Goal: Information Seeking & Learning: Learn about a topic

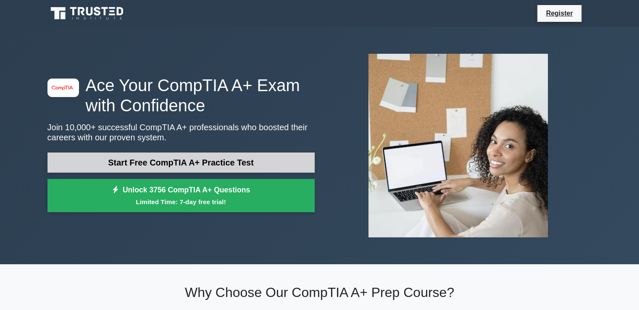
click at [186, 163] on link "Start Free CompTIA A+ Practice Test" at bounding box center [180, 162] width 267 height 20
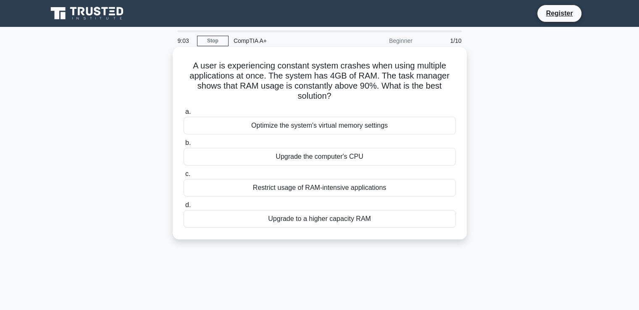
click at [326, 219] on div "Upgrade to a higher capacity RAM" at bounding box center [320, 219] width 272 height 18
click at [184, 208] on input "d. Upgrade to a higher capacity RAM" at bounding box center [184, 204] width 0 height 5
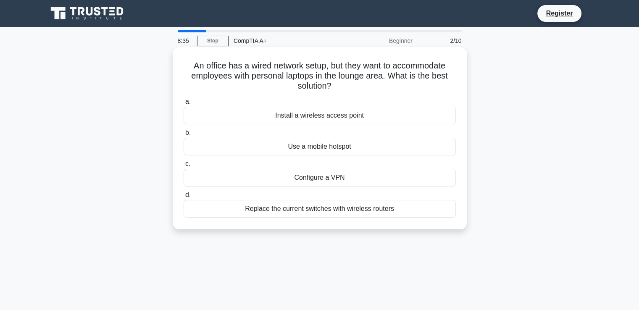
click at [338, 117] on div "Install a wireless access point" at bounding box center [320, 116] width 272 height 18
click at [184, 105] on input "a. Install a wireless access point" at bounding box center [184, 101] width 0 height 5
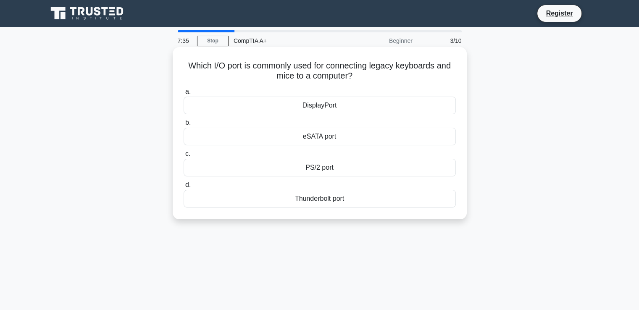
click at [326, 137] on div "eSATA port" at bounding box center [320, 137] width 272 height 18
click at [184, 126] on input "b. eSATA port" at bounding box center [184, 122] width 0 height 5
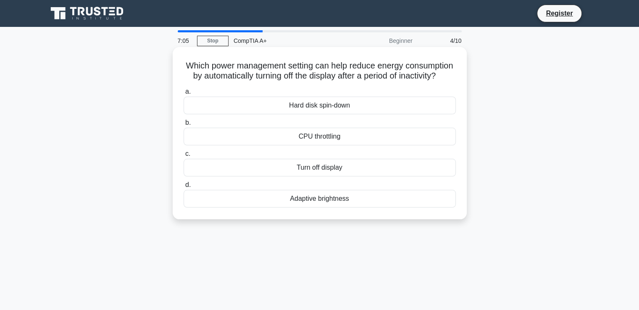
click at [326, 176] on div "Turn off display" at bounding box center [320, 168] width 272 height 18
click at [184, 157] on input "c. Turn off display" at bounding box center [184, 153] width 0 height 5
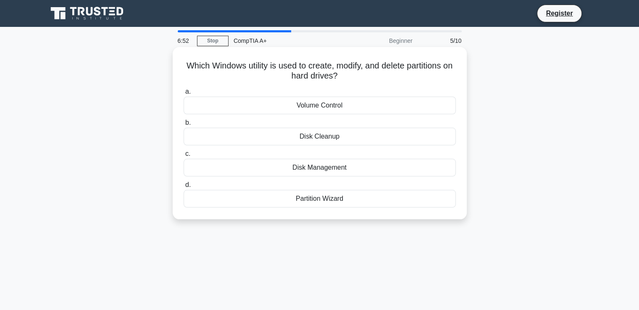
click at [321, 168] on div "Disk Management" at bounding box center [320, 168] width 272 height 18
click at [184, 157] on input "c. Disk Management" at bounding box center [184, 153] width 0 height 5
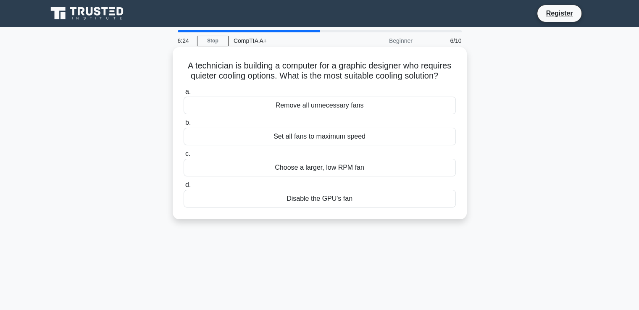
click at [300, 169] on div "Choose a larger, low RPM fan" at bounding box center [320, 168] width 272 height 18
click at [184, 157] on input "c. Choose a larger, low RPM fan" at bounding box center [184, 153] width 0 height 5
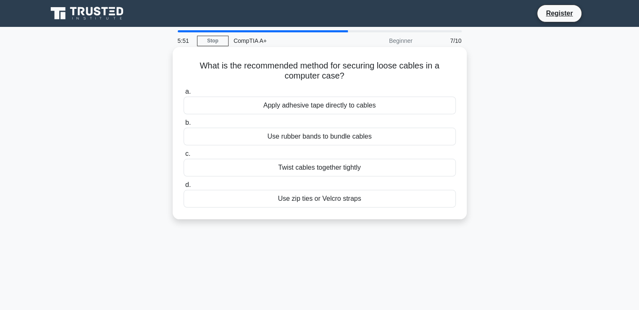
click at [315, 200] on div "Use zip ties or Velcro straps" at bounding box center [320, 199] width 272 height 18
click at [184, 188] on input "d. Use zip ties or Velcro straps" at bounding box center [184, 184] width 0 height 5
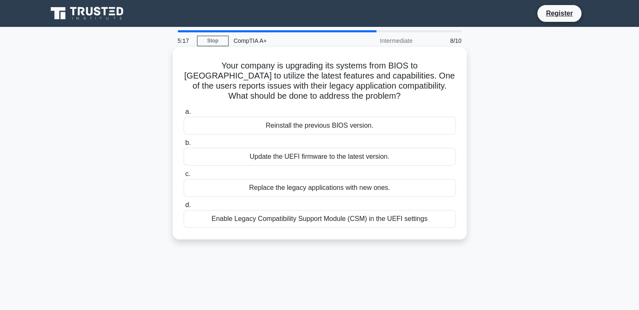
click at [323, 219] on div "Enable Legacy Compatibility Support Module (CSM) in the UEFI settings" at bounding box center [320, 219] width 272 height 18
click at [184, 208] on input "d. Enable Legacy Compatibility Support Module (CSM) in the UEFI settings" at bounding box center [184, 204] width 0 height 5
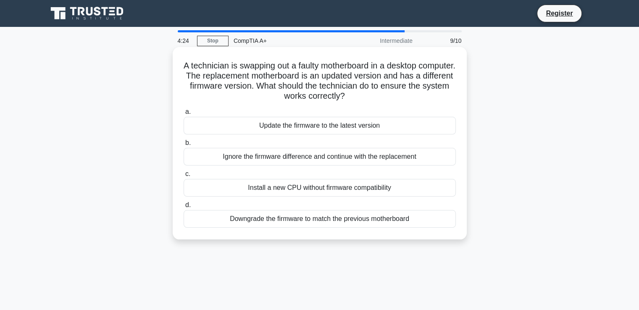
click at [328, 219] on div "Downgrade the firmware to match the previous motherboard" at bounding box center [320, 219] width 272 height 18
click at [184, 208] on input "d. Downgrade the firmware to match the previous motherboard" at bounding box center [184, 204] width 0 height 5
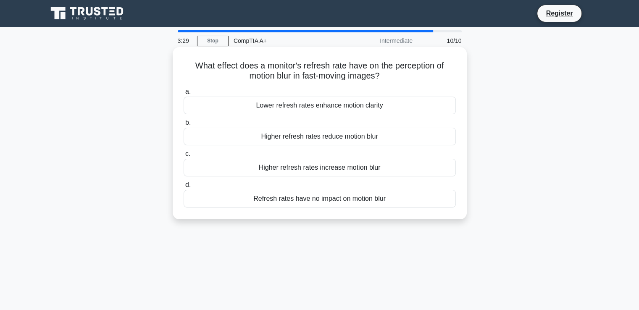
click at [329, 106] on div "Lower refresh rates enhance motion clarity" at bounding box center [320, 106] width 272 height 18
click at [184, 95] on input "a. Lower refresh rates enhance motion clarity" at bounding box center [184, 91] width 0 height 5
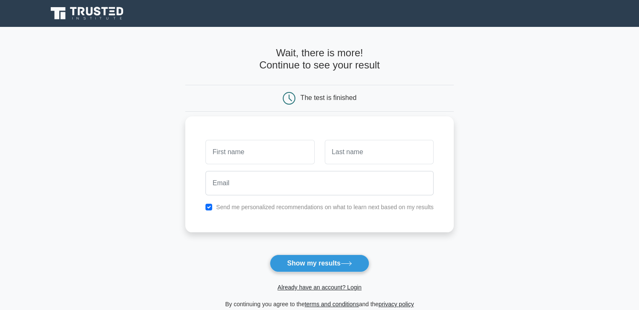
click at [284, 155] on input "text" at bounding box center [259, 152] width 109 height 24
type input "Vincent"
click at [394, 157] on input "text" at bounding box center [379, 152] width 109 height 24
type input "Pitso"
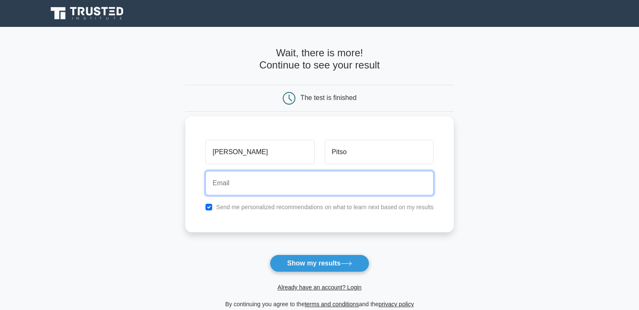
click at [274, 186] on input "email" at bounding box center [319, 183] width 228 height 24
type input "bryzeela1215@gmail.com"
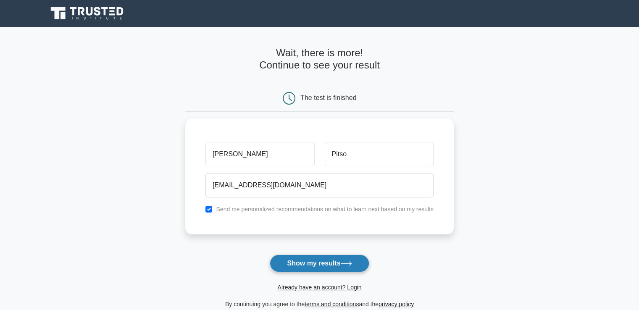
click at [313, 263] on button "Show my results" at bounding box center [319, 264] width 99 height 18
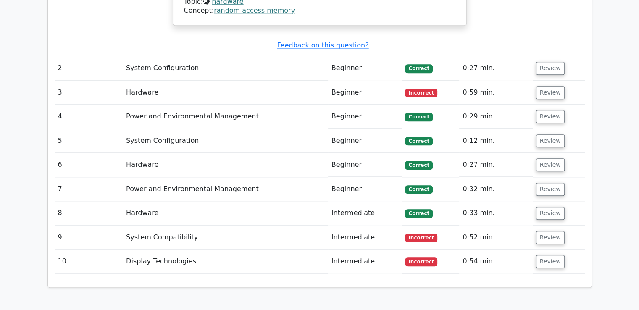
scroll to position [882, 0]
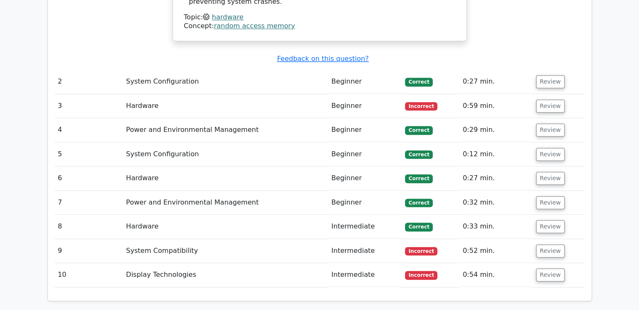
click at [146, 94] on td "Hardware" at bounding box center [225, 106] width 205 height 24
click at [546, 100] on button "Review" at bounding box center [550, 106] width 29 height 13
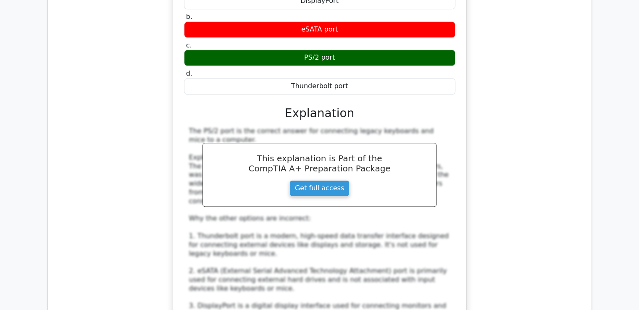
scroll to position [1008, 0]
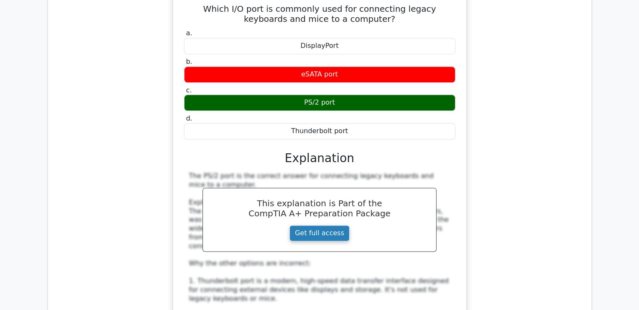
click at [323, 225] on link "Get full access" at bounding box center [319, 233] width 60 height 16
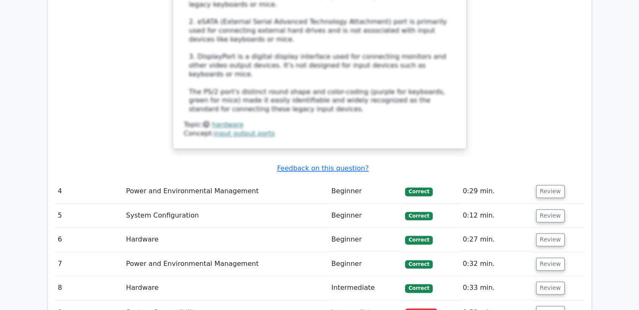
scroll to position [1386, 0]
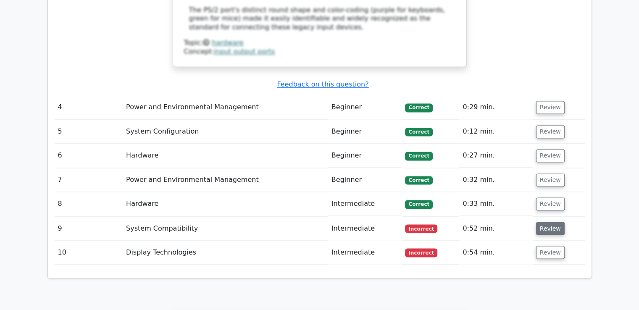
click at [540, 222] on button "Review" at bounding box center [550, 228] width 29 height 13
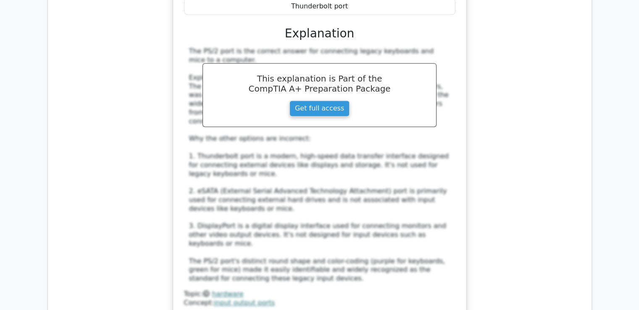
scroll to position [1129, 0]
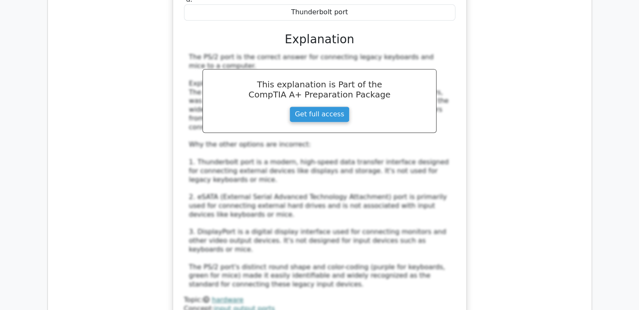
click at [545, 147] on div "Which I/O port is commonly used for connecting legacy keyboards and mice to a c…" at bounding box center [320, 102] width 530 height 462
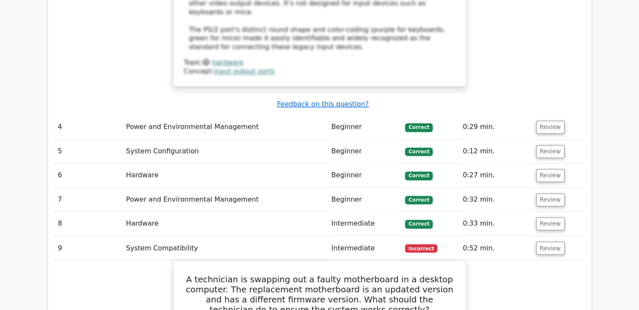
scroll to position [1381, 0]
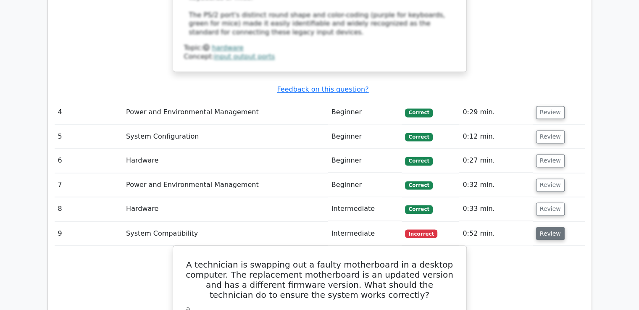
click at [547, 227] on button "Review" at bounding box center [550, 233] width 29 height 13
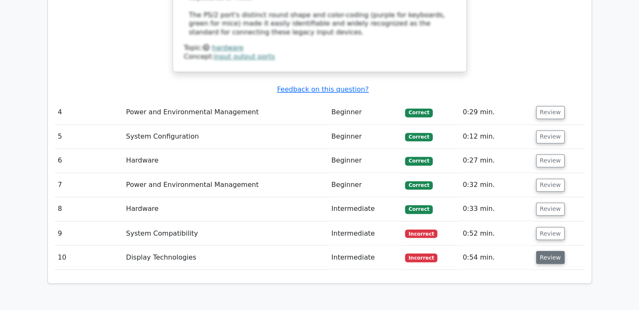
click at [549, 251] on button "Review" at bounding box center [550, 257] width 29 height 13
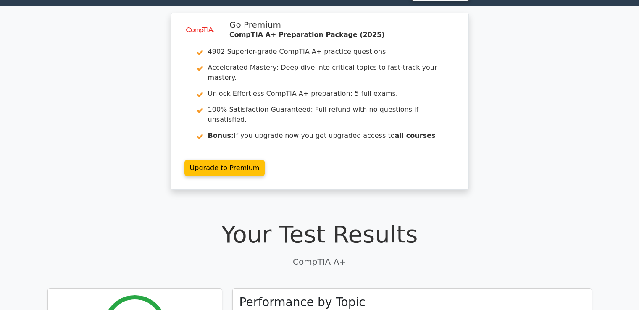
scroll to position [0, 0]
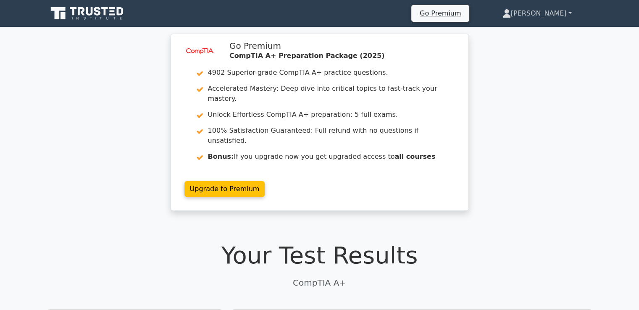
click at [553, 16] on link "Vincent" at bounding box center [537, 13] width 110 height 17
click at [32, 129] on div "image/svg+xml Go Premium CompTIA A+ Preparation Package (2025) 4902 Superior-gr…" at bounding box center [319, 127] width 639 height 187
click at [466, 13] on link "Go Premium" at bounding box center [440, 13] width 51 height 11
